Goal: Transaction & Acquisition: Purchase product/service

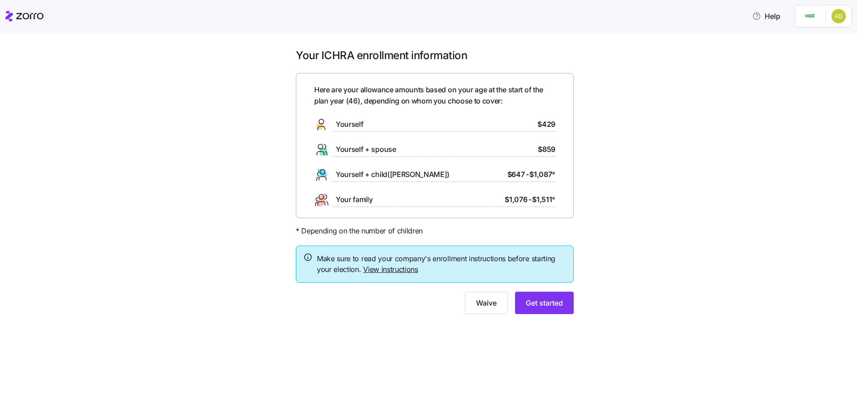
click at [337, 122] on span "Yourself" at bounding box center [349, 124] width 27 height 11
click at [337, 138] on button "Get started" at bounding box center [544, 303] width 59 height 22
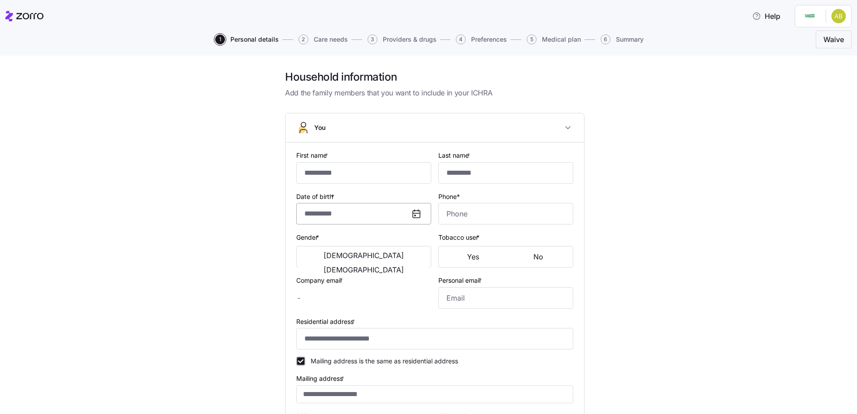
type input "****"
type input "******"
type input "[PERSON_NAME][EMAIL_ADDRESS][PERSON_NAME][DOMAIN_NAME]"
type input "[EMAIL_ADDRESS][DOMAIN_NAME]"
type input "**********"
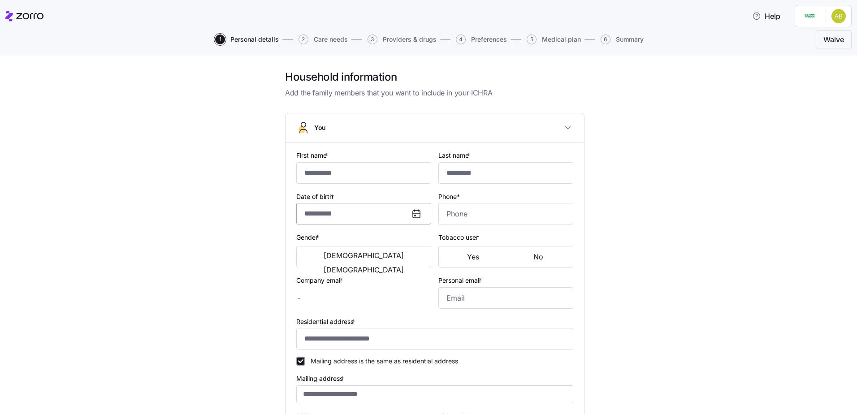
checkbox input "true"
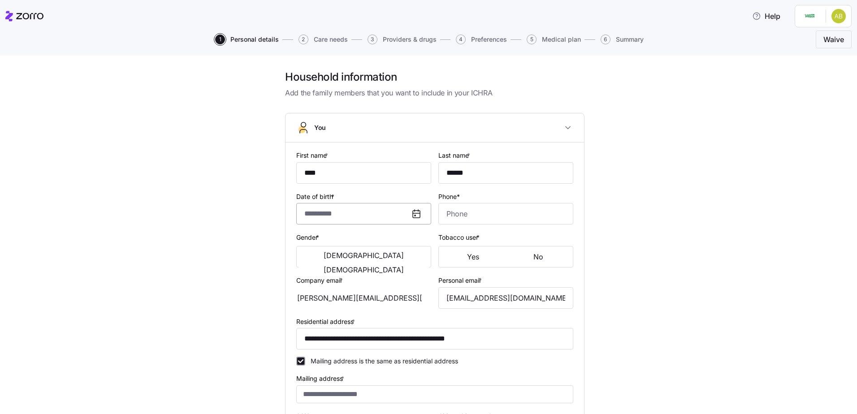
type input "**********"
type input "[PHONE_NUMBER]"
type input "[DEMOGRAPHIC_DATA] citizen"
type input "Single"
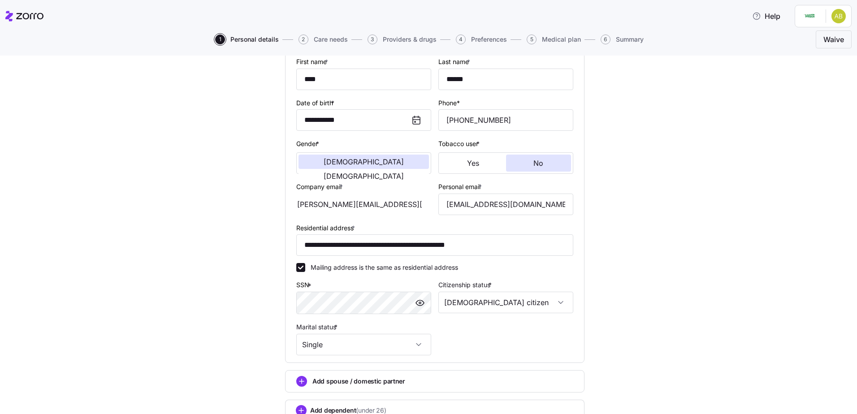
scroll to position [163, 0]
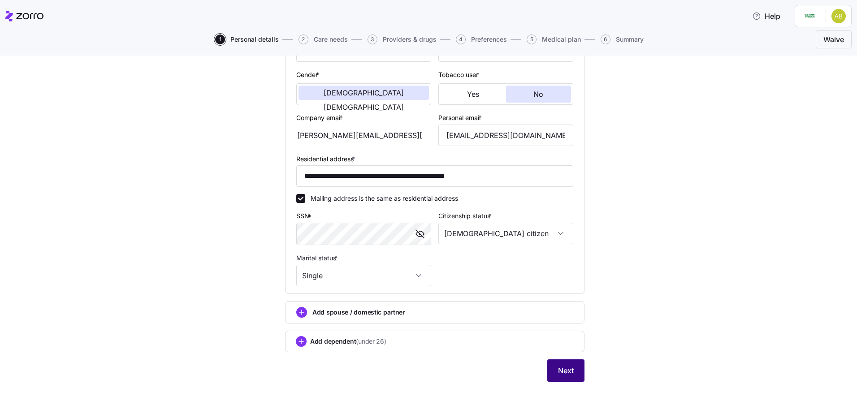
click at [337, 138] on span "Next" at bounding box center [566, 370] width 16 height 11
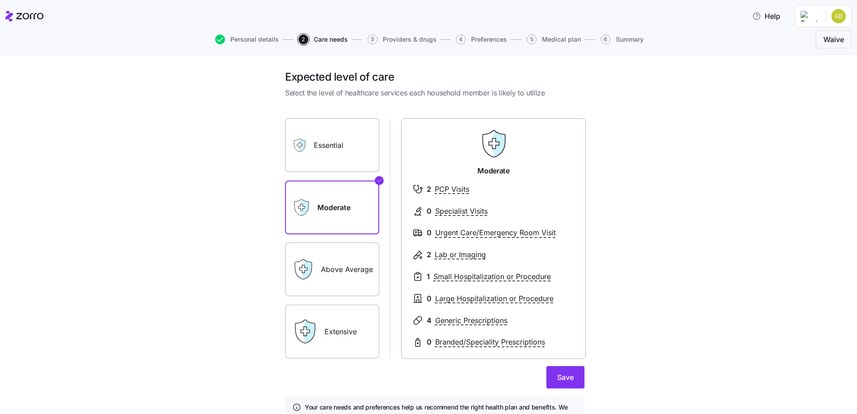
click at [319, 138] on label "Essential" at bounding box center [332, 145] width 94 height 54
click at [0, 0] on input "Essential" at bounding box center [0, 0] width 0 height 0
click at [320, 138] on label "Moderate" at bounding box center [332, 208] width 94 height 54
click at [0, 0] on input "Moderate" at bounding box center [0, 0] width 0 height 0
click at [333, 138] on label "Above Average" at bounding box center [332, 269] width 94 height 54
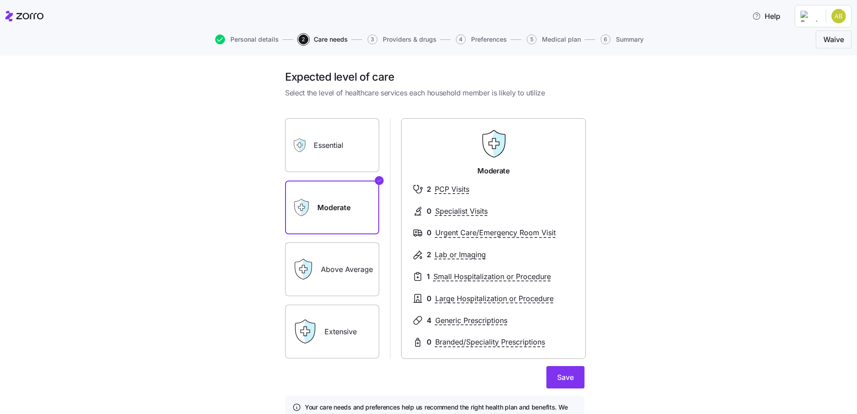
click at [0, 0] on input "Above Average" at bounding box center [0, 0] width 0 height 0
click at [337, 138] on label "Moderate" at bounding box center [332, 208] width 94 height 54
click at [0, 0] on input "Moderate" at bounding box center [0, 0] width 0 height 0
click at [337, 138] on span "Save" at bounding box center [565, 377] width 17 height 11
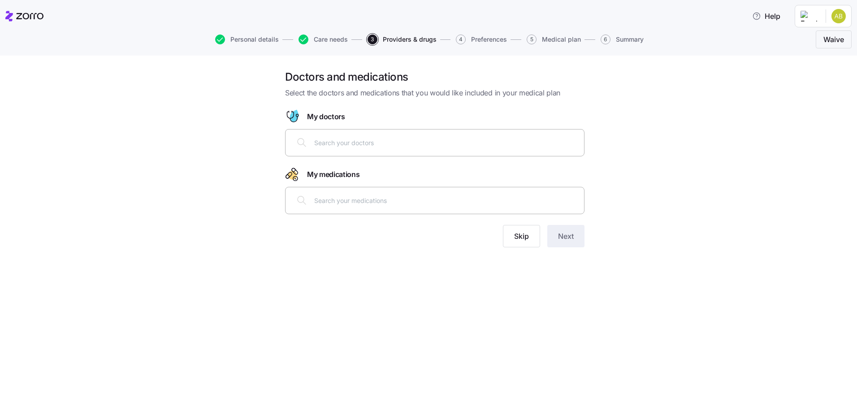
click at [337, 138] on input "text" at bounding box center [446, 143] width 264 height 10
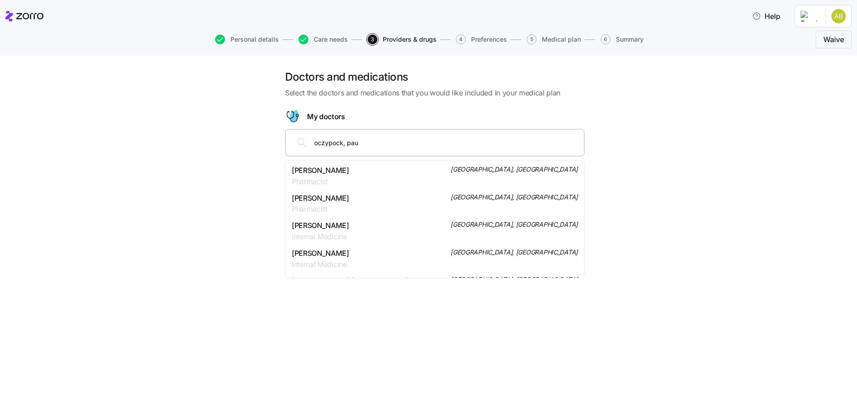
type input "oczypock, [PERSON_NAME]"
click at [329, 138] on span "Internal Medicine" at bounding box center [350, 236] width 116 height 11
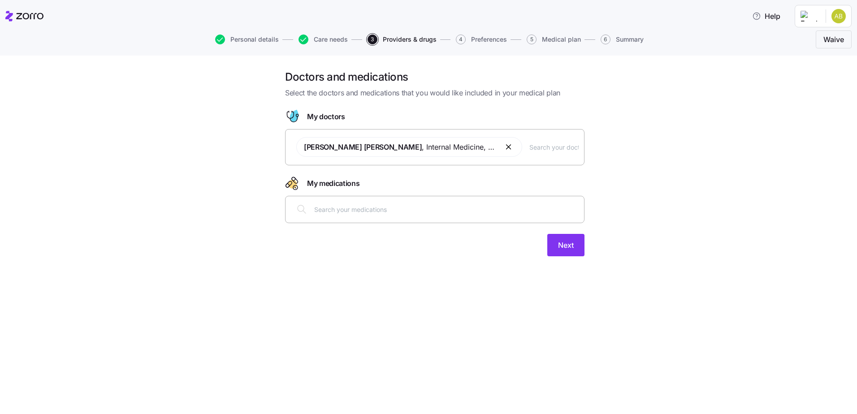
click at [337, 138] on input "text" at bounding box center [446, 209] width 264 height 10
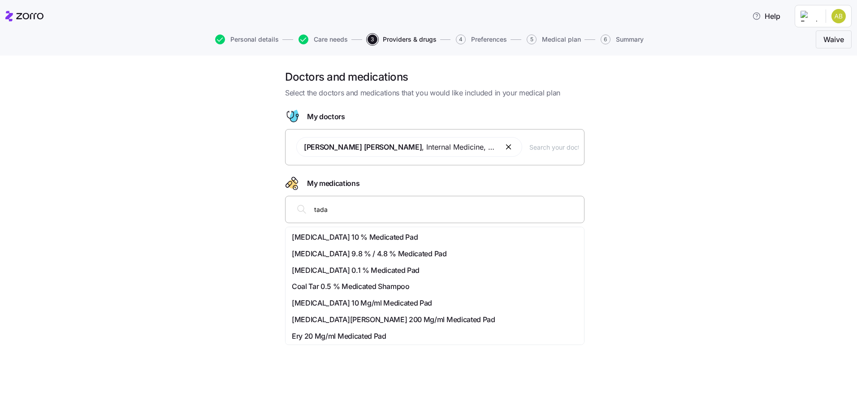
type input "tadal"
click at [337, 138] on span "[MEDICAL_DATA] 5 Mg Oral Tablet" at bounding box center [348, 303] width 113 height 11
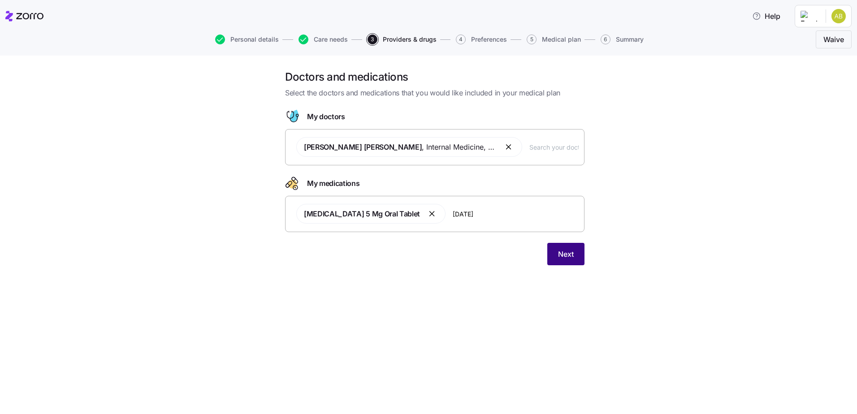
type input "losart"
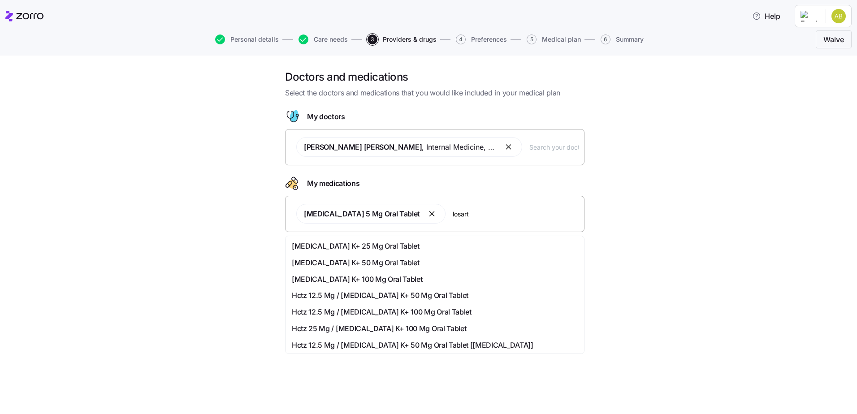
click at [335, 138] on span "[MEDICAL_DATA] K+ 50 Mg Oral Tablet" at bounding box center [356, 262] width 128 height 11
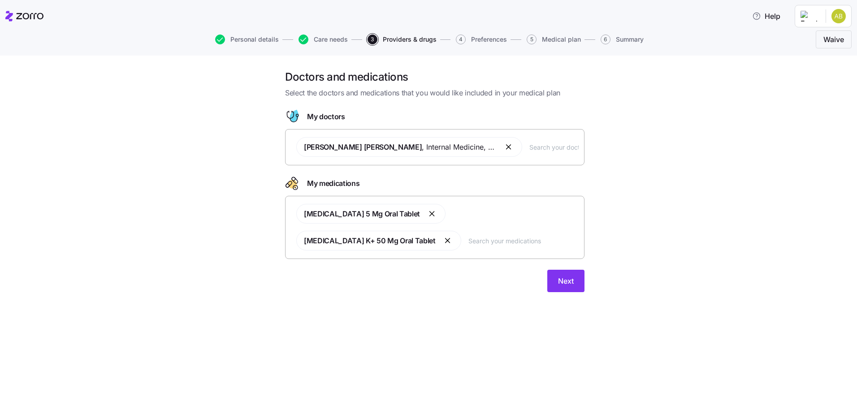
click at [337, 138] on button "button" at bounding box center [448, 240] width 11 height 11
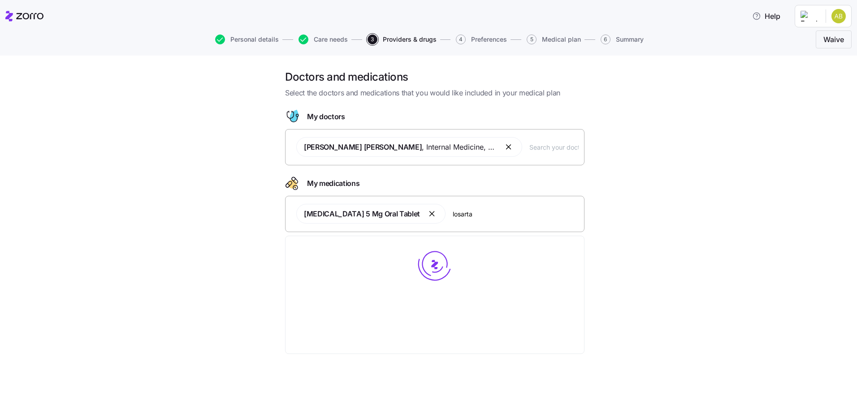
type input "[MEDICAL_DATA]"
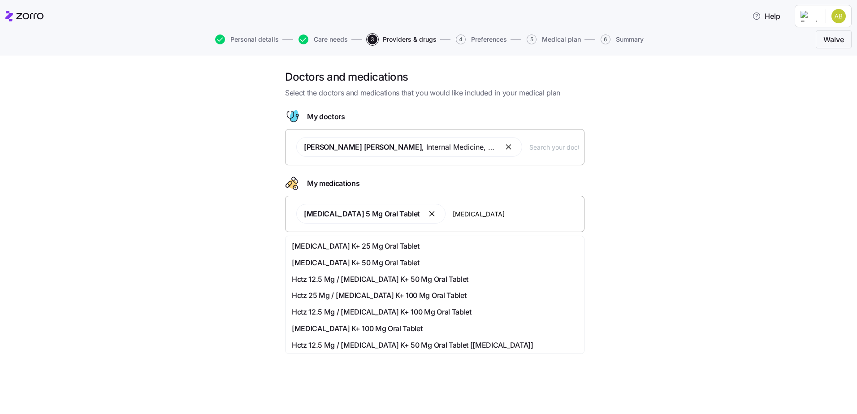
click at [337, 138] on span "[MEDICAL_DATA] K+ 50 Mg Oral Tablet" at bounding box center [356, 262] width 128 height 11
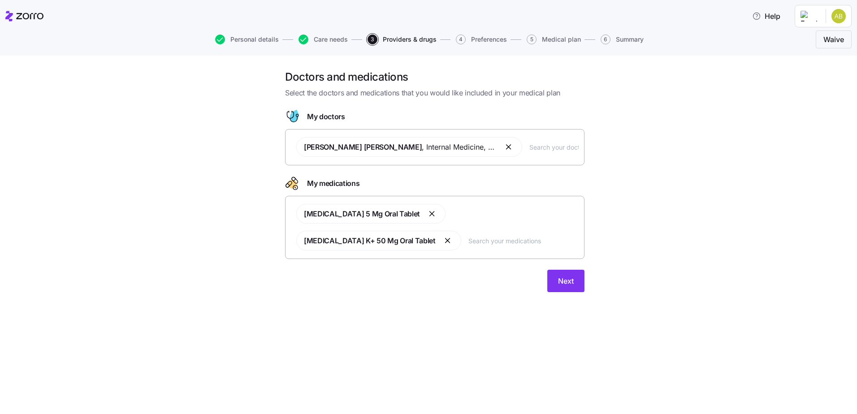
click at [337, 138] on input "text" at bounding box center [523, 241] width 110 height 10
type input "atorv"
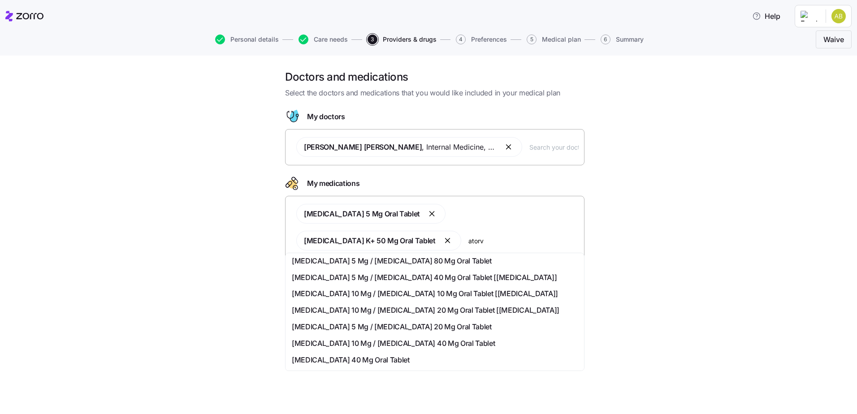
scroll to position [179, 0]
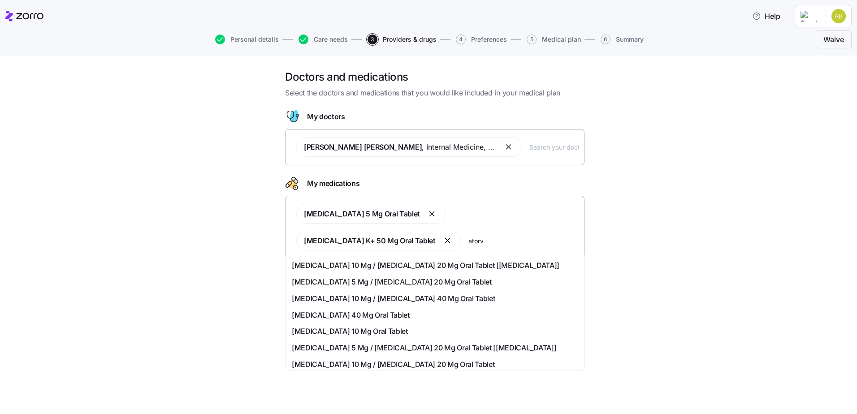
click at [337, 138] on span "[MEDICAL_DATA] 40 Mg Oral Tablet" at bounding box center [351, 315] width 118 height 11
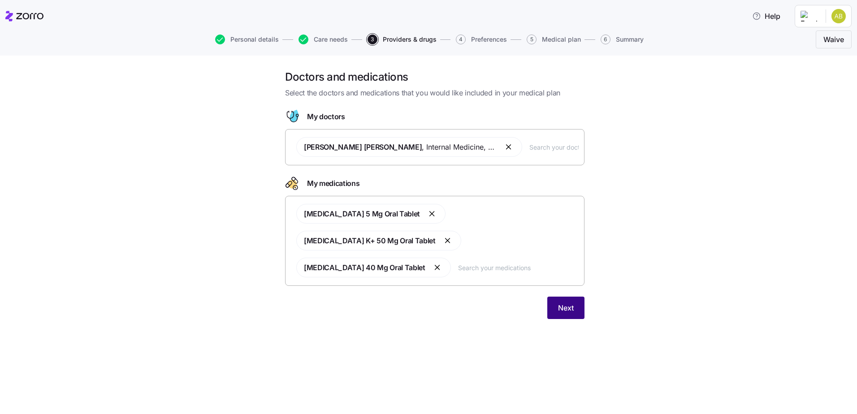
click at [337, 138] on span "Next" at bounding box center [566, 308] width 16 height 11
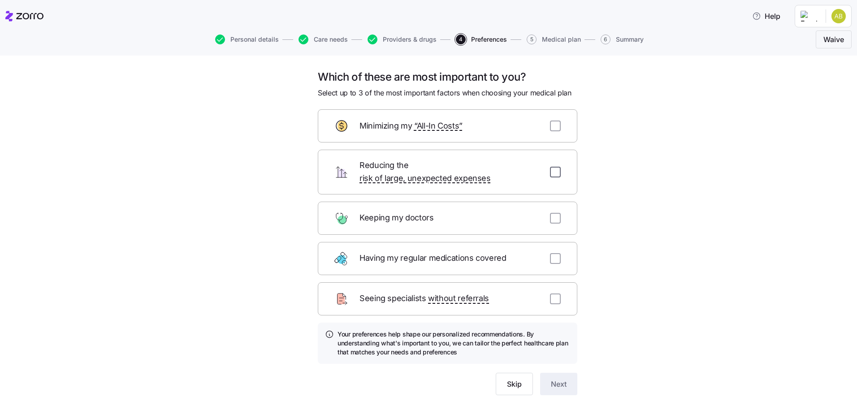
click at [337, 138] on input "checkbox" at bounding box center [555, 172] width 11 height 11
checkbox input "true"
click at [337, 125] on input "checkbox" at bounding box center [555, 126] width 11 height 11
checkbox input "true"
click at [337, 138] on input "checkbox" at bounding box center [555, 258] width 11 height 11
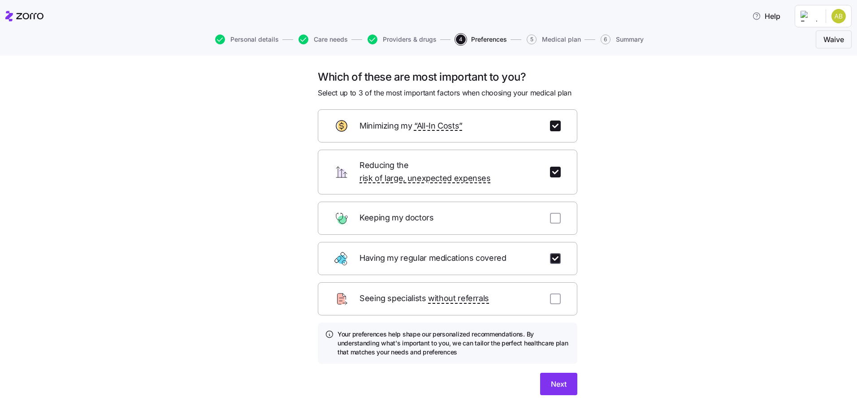
checkbox input "true"
click at [337, 138] on span "Next" at bounding box center [559, 384] width 16 height 11
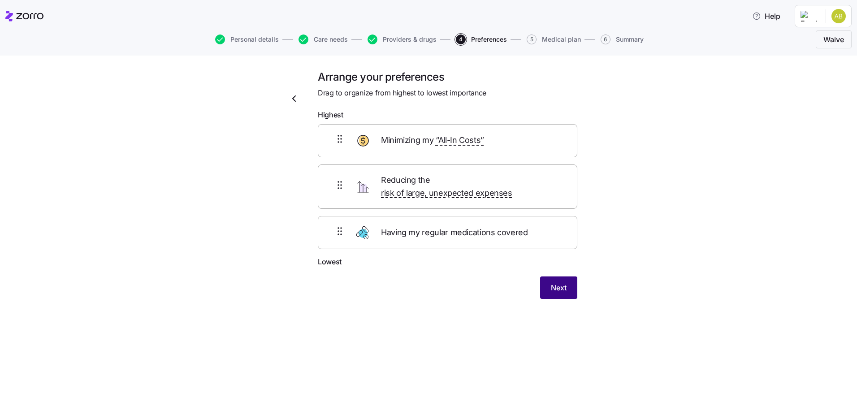
click at [337, 138] on span "Next" at bounding box center [559, 287] width 16 height 11
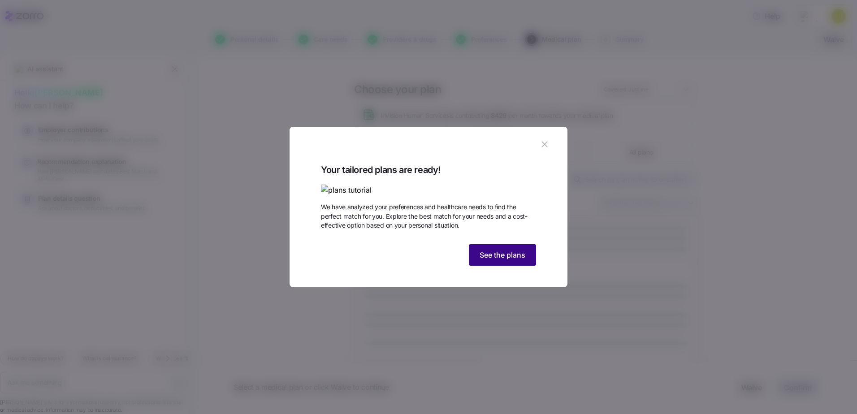
click at [337, 138] on span "See the plans" at bounding box center [503, 255] width 46 height 11
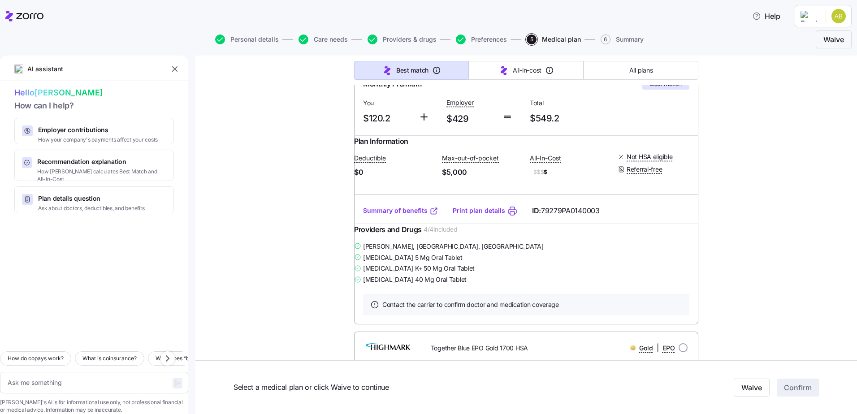
scroll to position [403, 0]
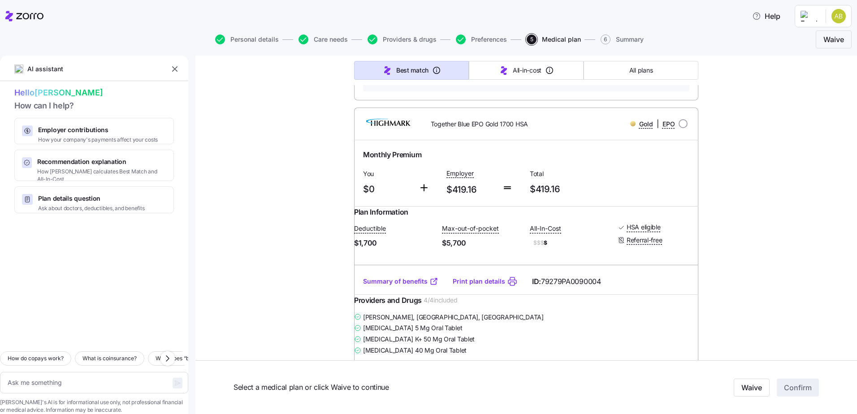
click at [337, 138] on span "$419.16" at bounding box center [568, 189] width 76 height 15
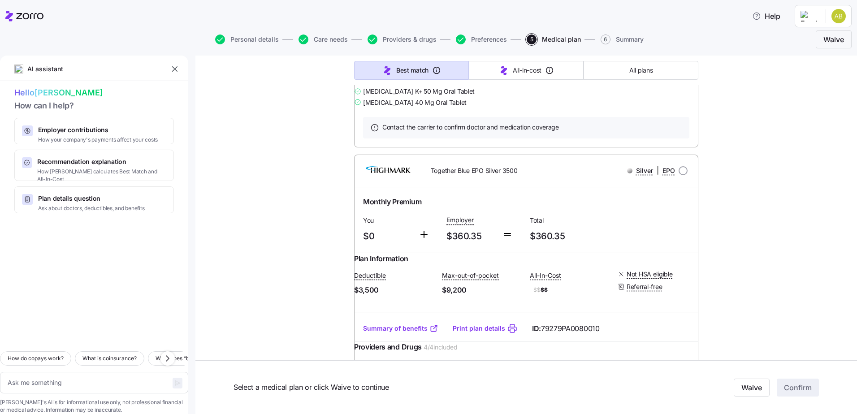
scroll to position [10714, 0]
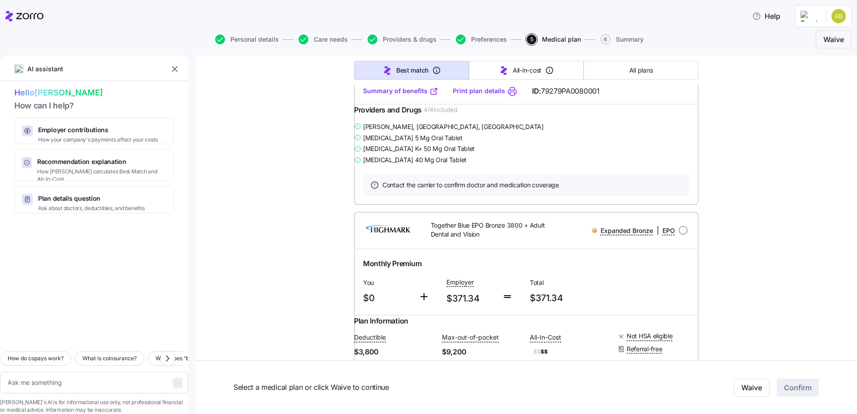
type textarea "x"
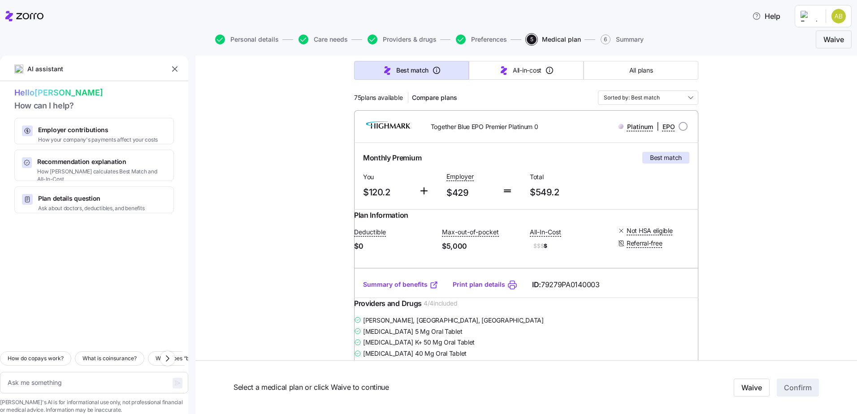
scroll to position [90, 0]
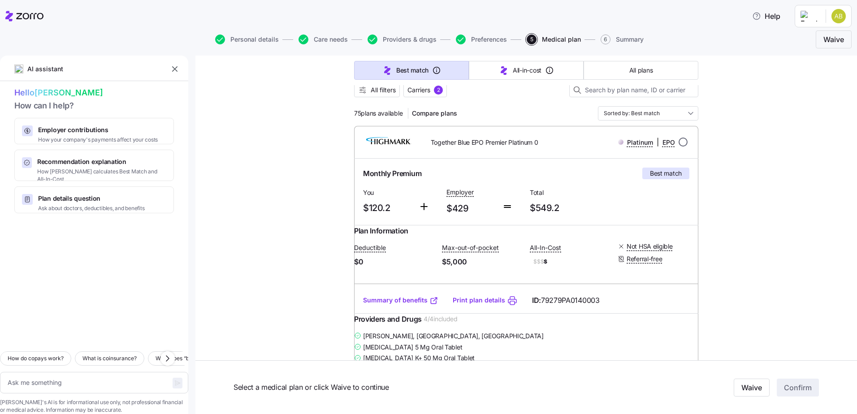
click at [337, 138] on input "radio" at bounding box center [683, 142] width 9 height 9
radio input "true"
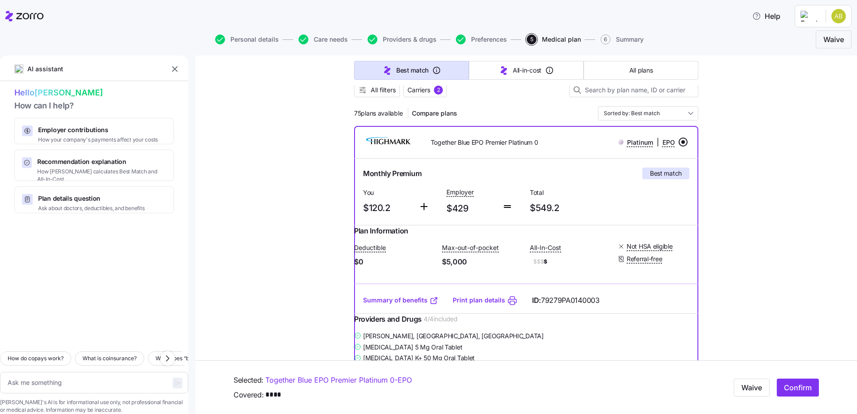
type textarea "x"
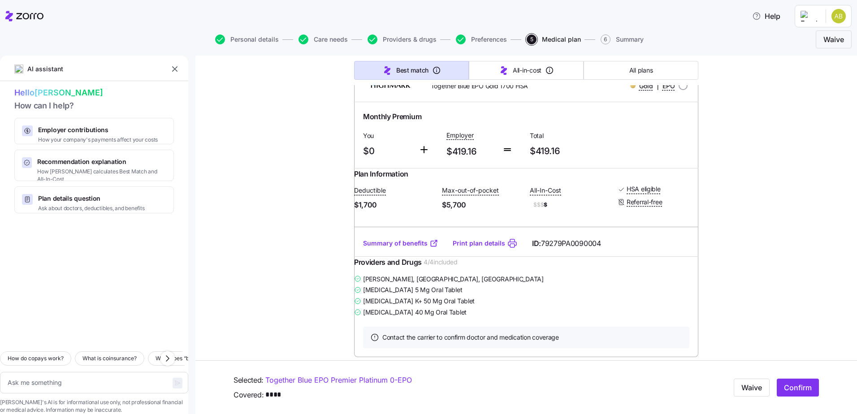
scroll to position [448, 0]
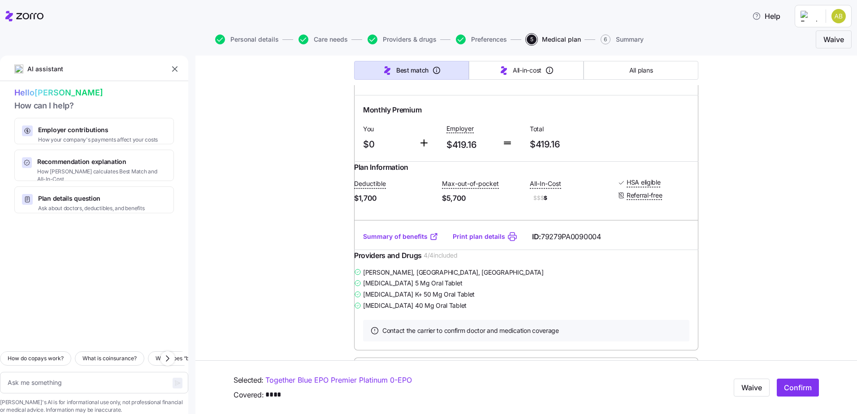
click at [337, 83] on input "radio" at bounding box center [683, 78] width 9 height 9
radio input "true"
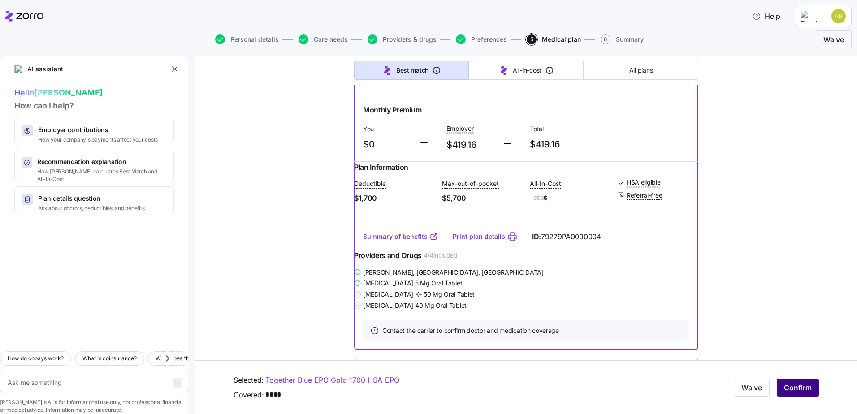
click at [337, 138] on span "Confirm" at bounding box center [798, 387] width 28 height 11
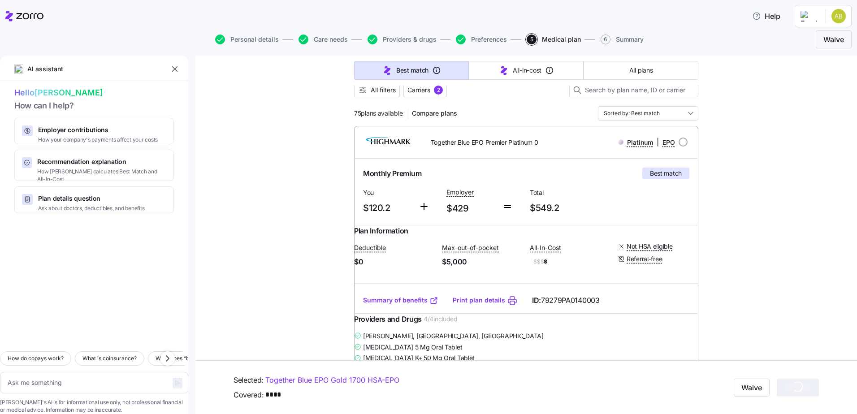
scroll to position [359, 0]
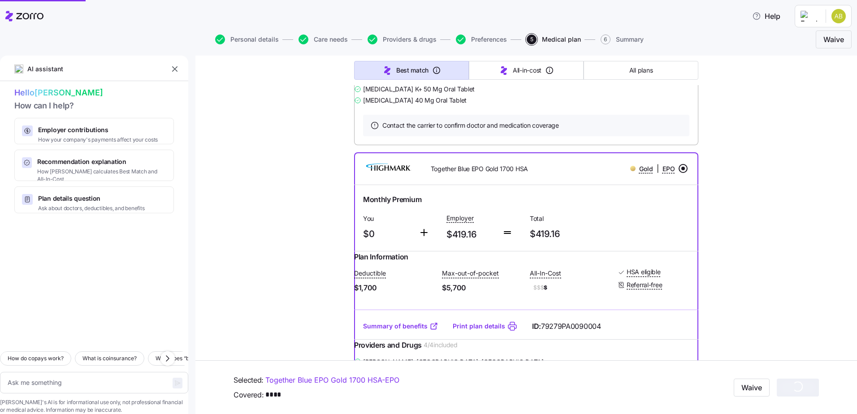
type textarea "x"
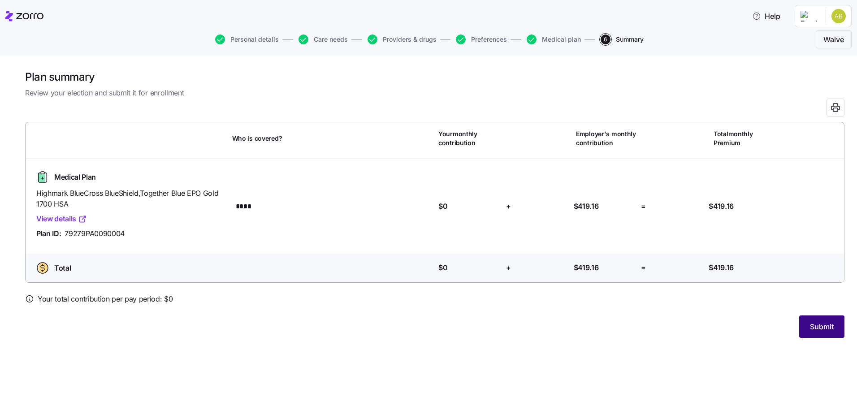
click at [337, 138] on span "Submit" at bounding box center [822, 326] width 24 height 11
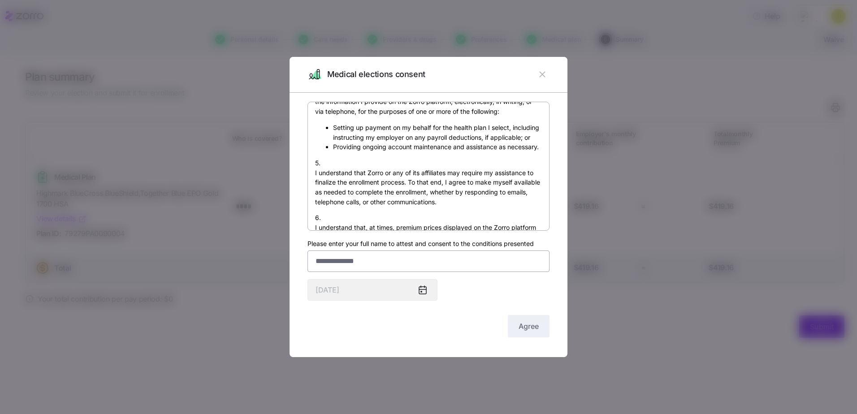
scroll to position [583, 0]
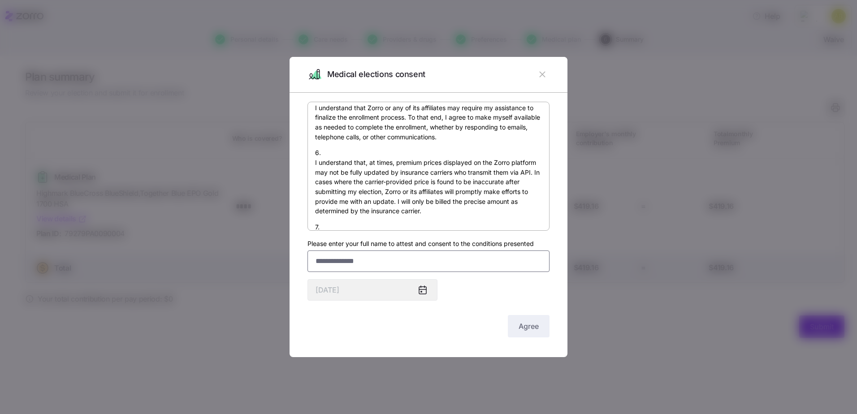
click at [337, 138] on input "Please enter your full name to attest and consent to the conditions presented" at bounding box center [428, 262] width 242 height 22
type input "**********"
click at [337, 138] on div "By submitting this form, I am signing my health insurance application and provi…" at bounding box center [428, 221] width 242 height 238
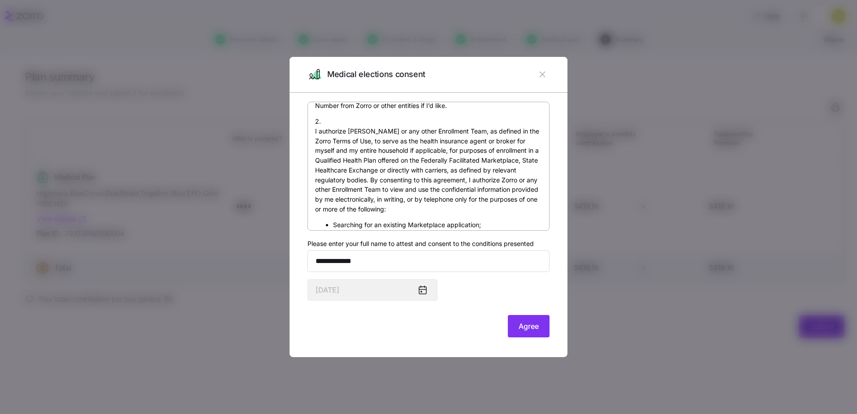
scroll to position [0, 0]
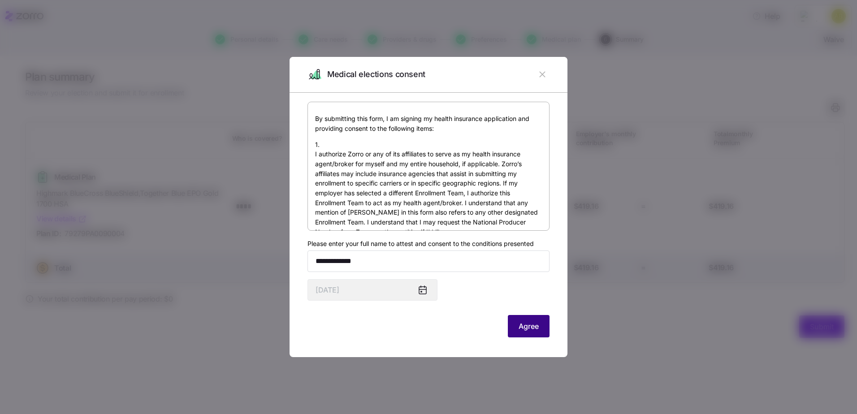
click at [337, 138] on span "Agree" at bounding box center [529, 326] width 20 height 11
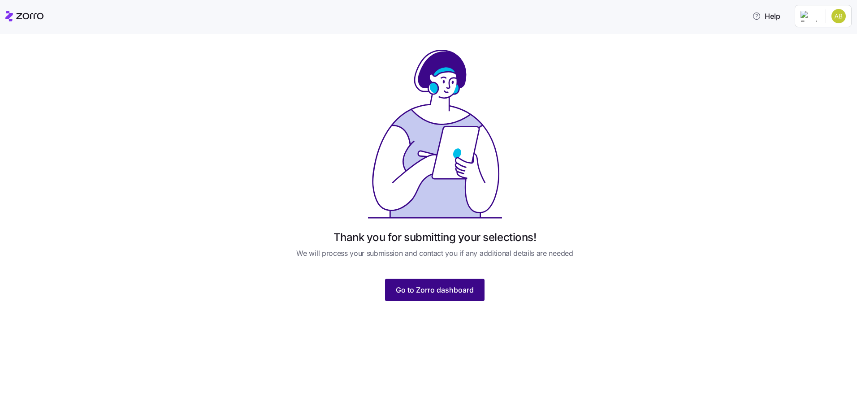
click at [337, 138] on span "Go to Zorro dashboard" at bounding box center [435, 290] width 78 height 11
